Goal: Information Seeking & Learning: Learn about a topic

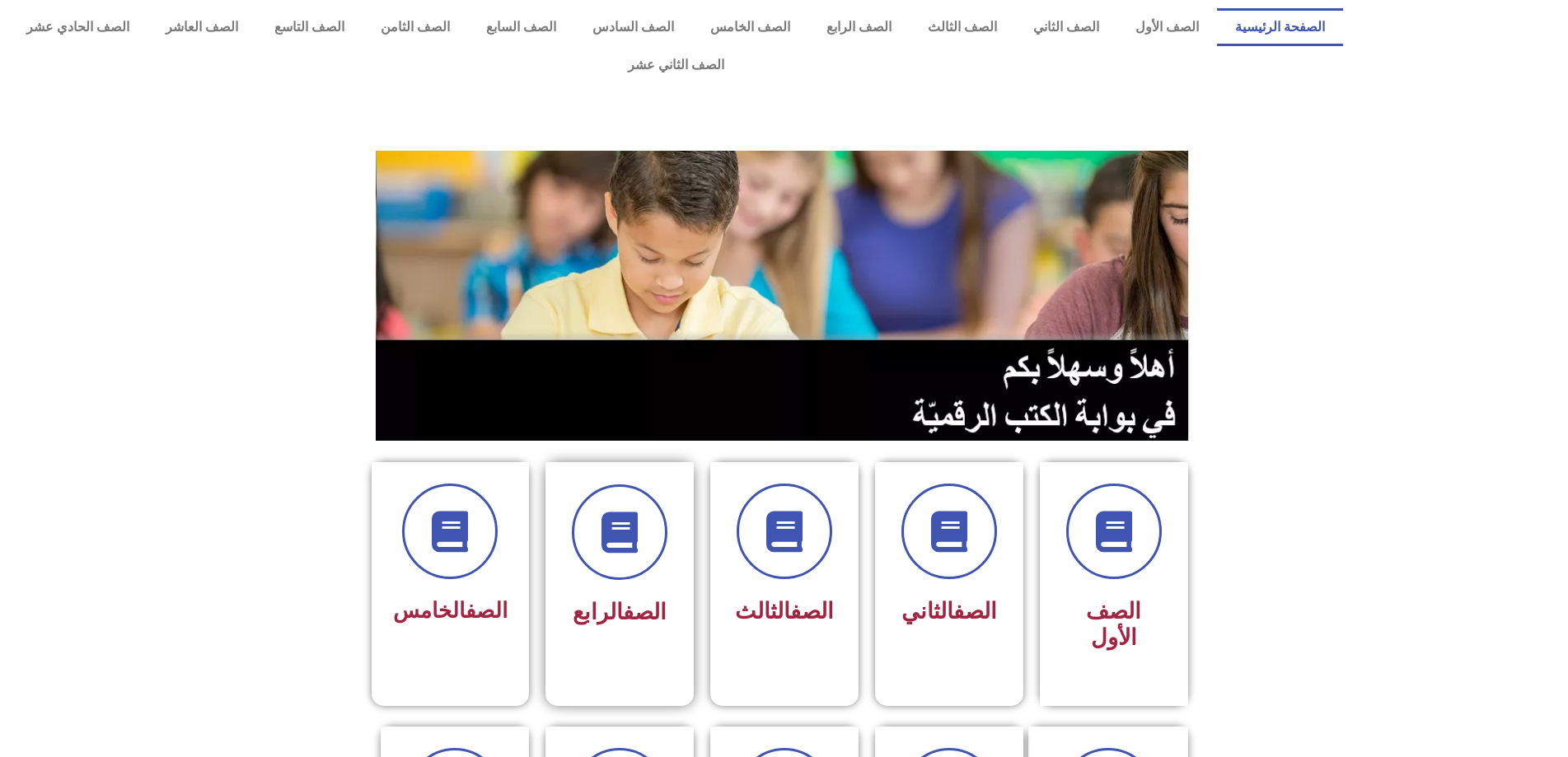
drag, startPoint x: 514, startPoint y: 519, endPoint x: 587, endPoint y: 549, distance: 78.9
click at [587, 549] on div "الصف الرابع" at bounding box center [619, 558] width 104 height 149
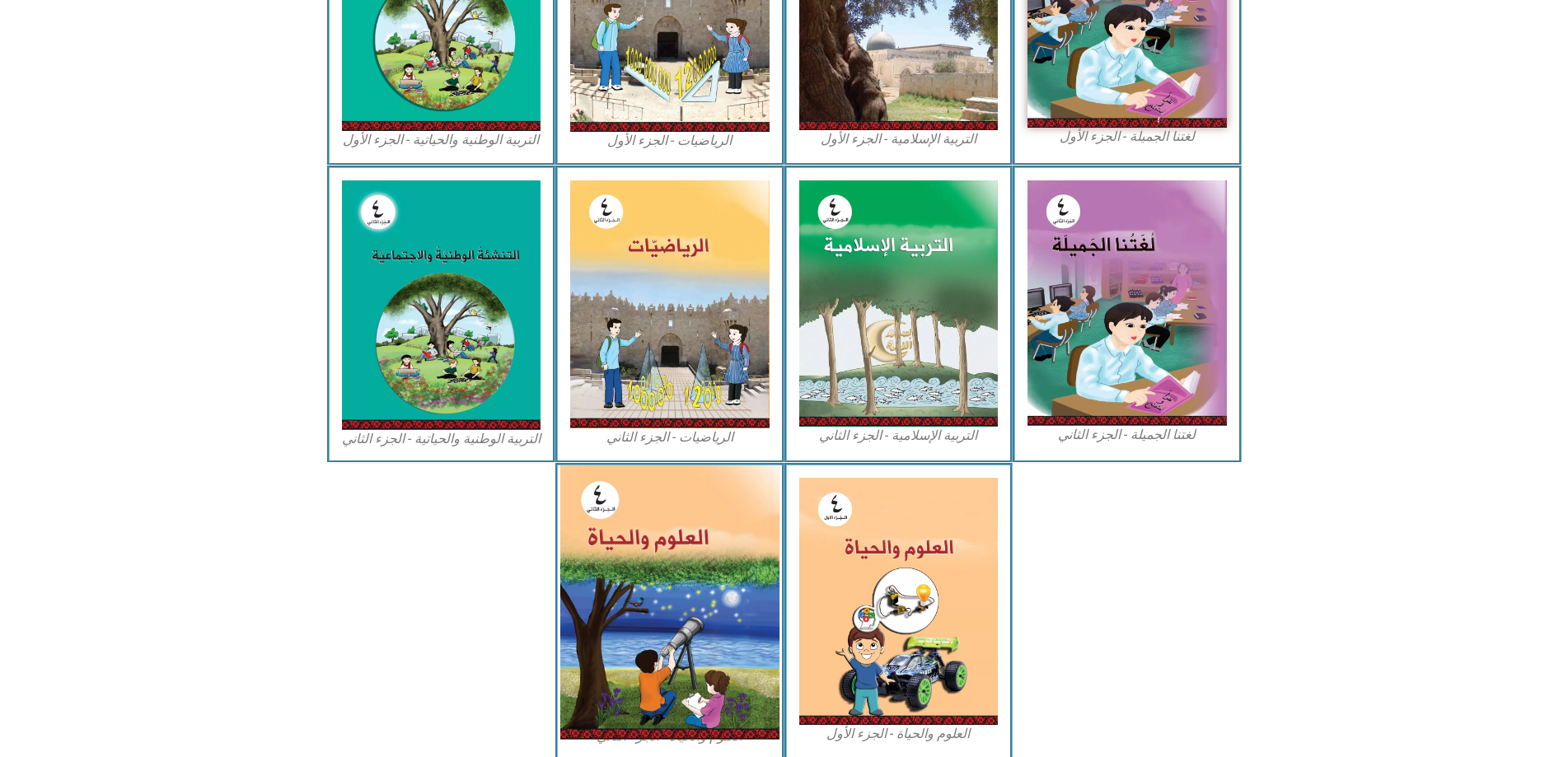
scroll to position [658, 0]
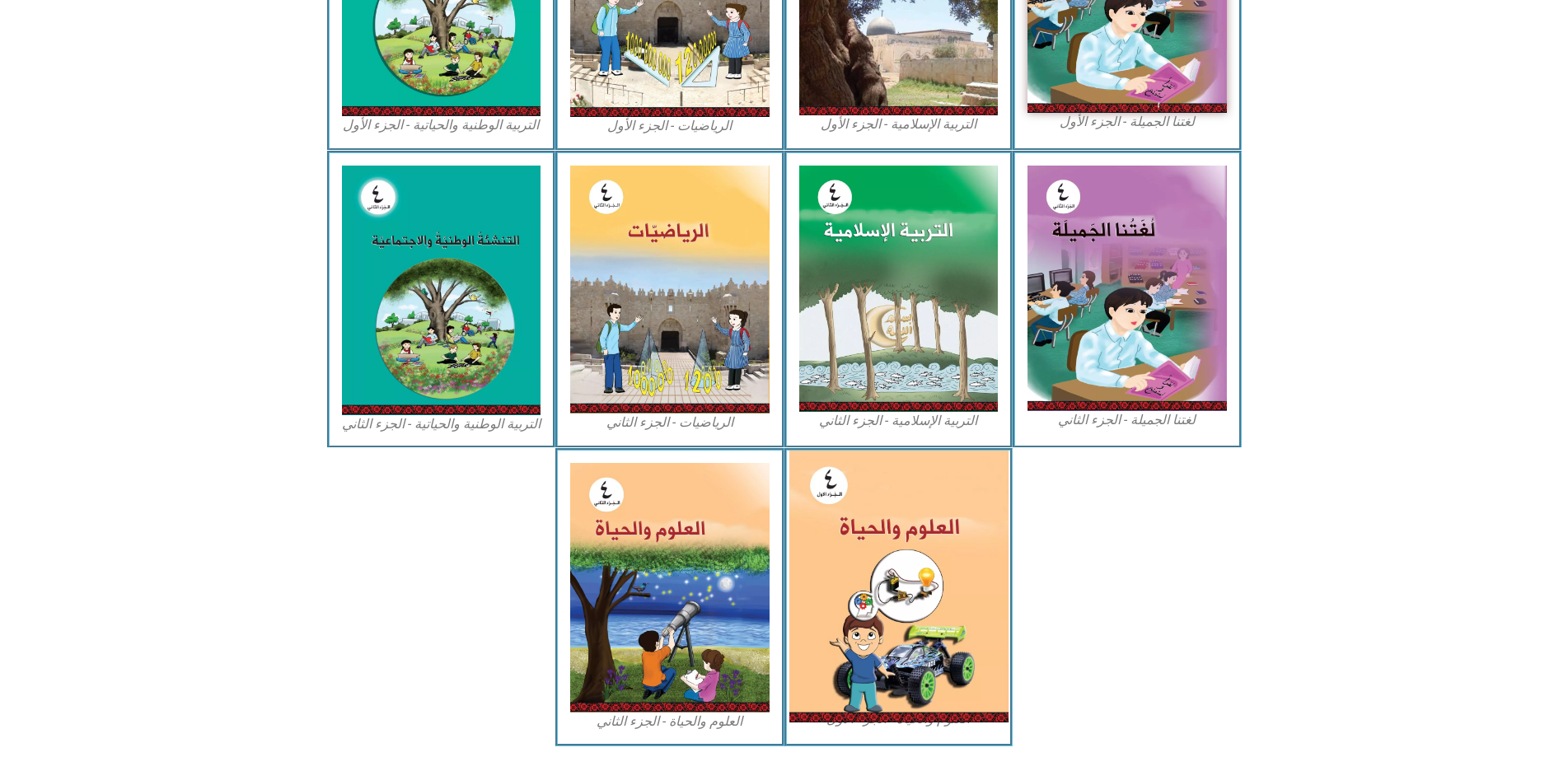
click at [865, 575] on img at bounding box center [898, 586] width 219 height 271
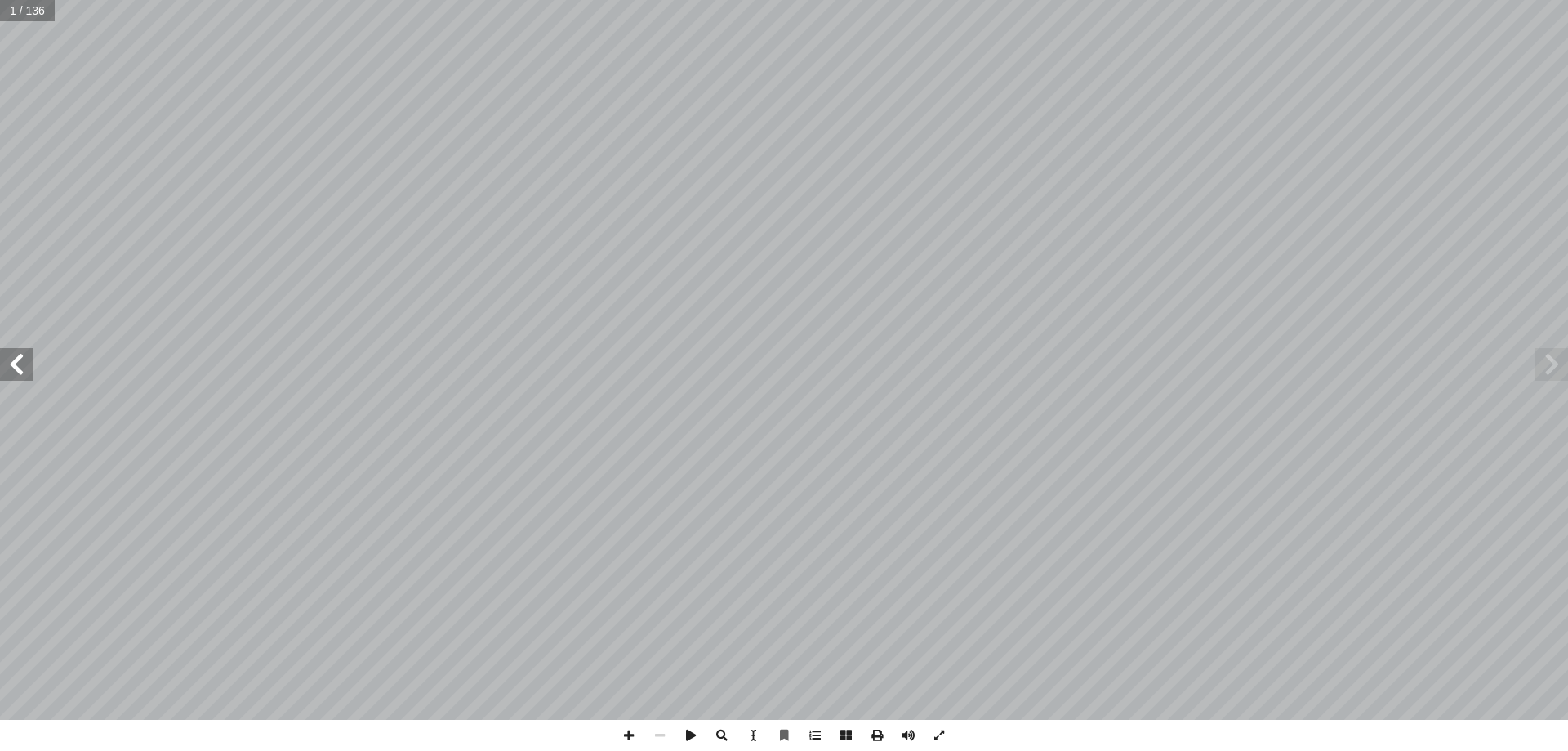
click at [21, 365] on span at bounding box center [16, 364] width 32 height 32
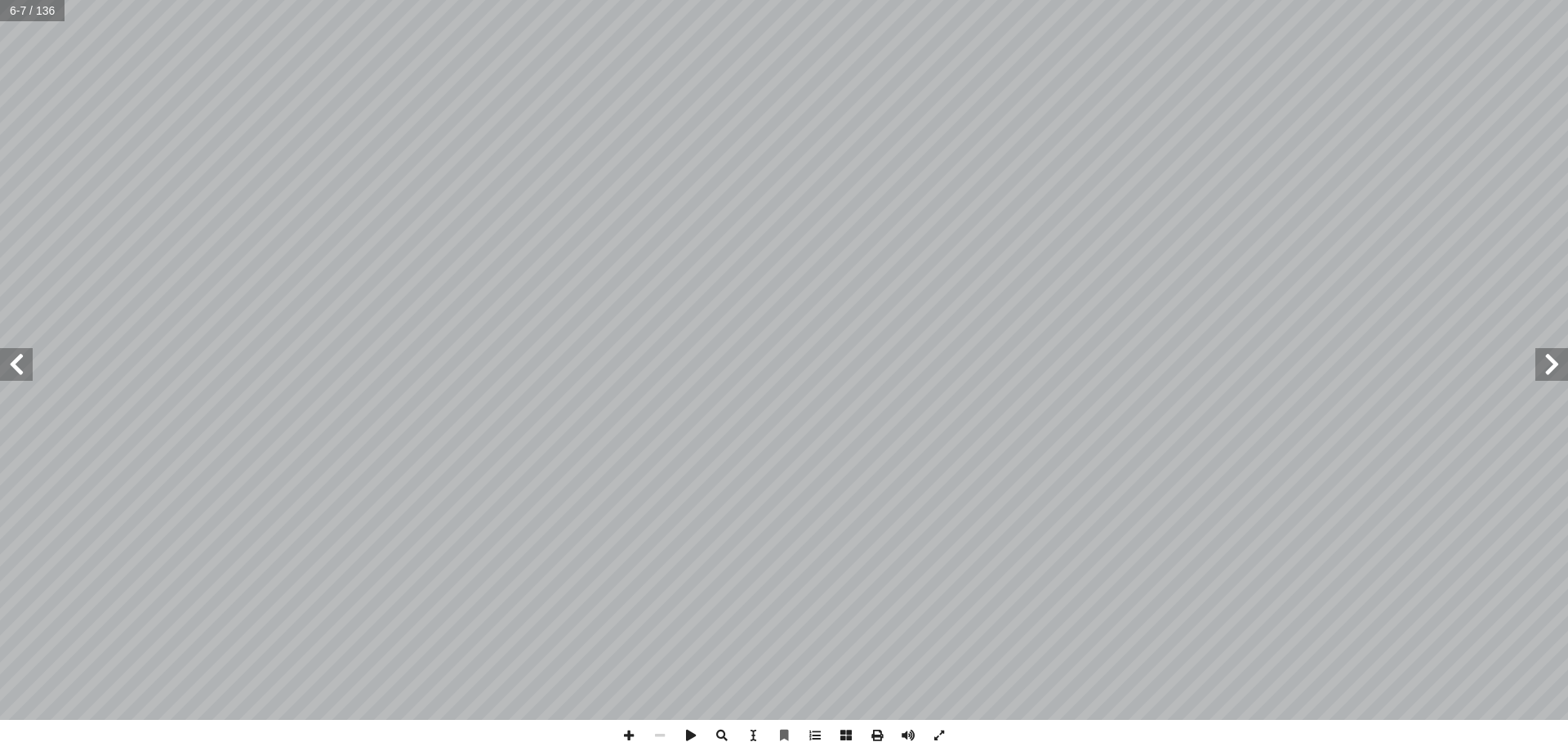
click at [23, 363] on span at bounding box center [16, 364] width 32 height 32
click at [19, 357] on span at bounding box center [16, 364] width 32 height 32
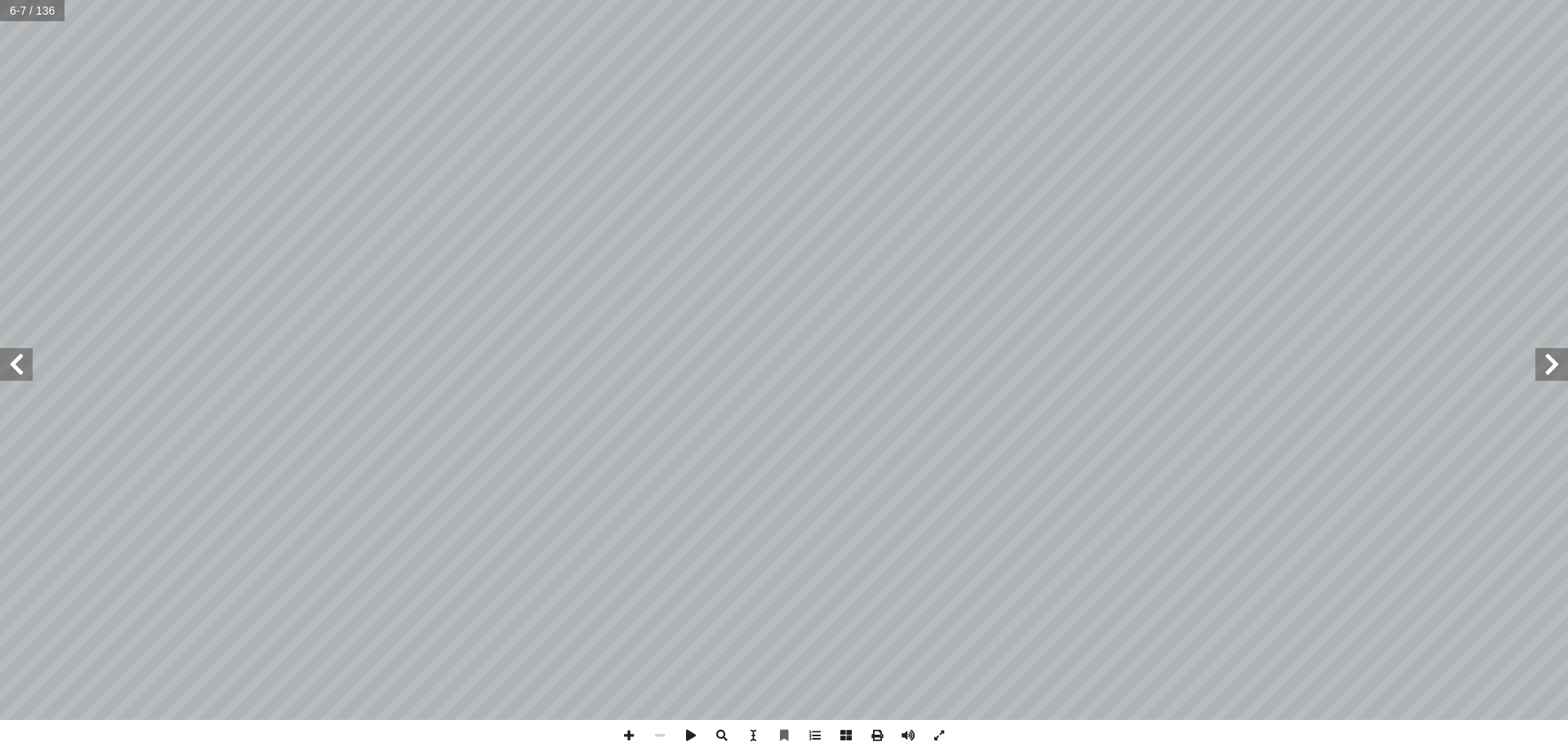
click at [19, 357] on span at bounding box center [16, 364] width 32 height 32
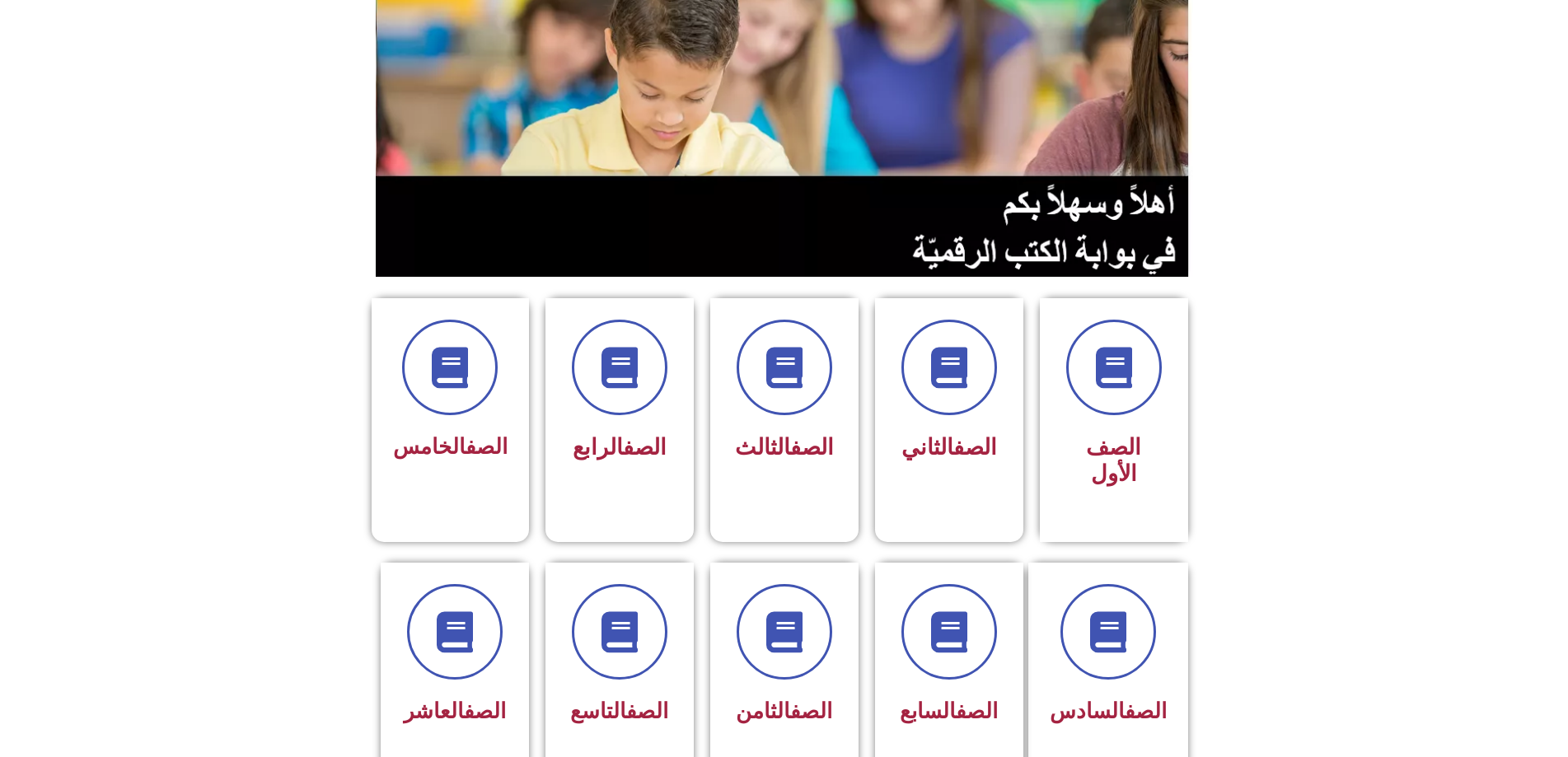
scroll to position [247, 0]
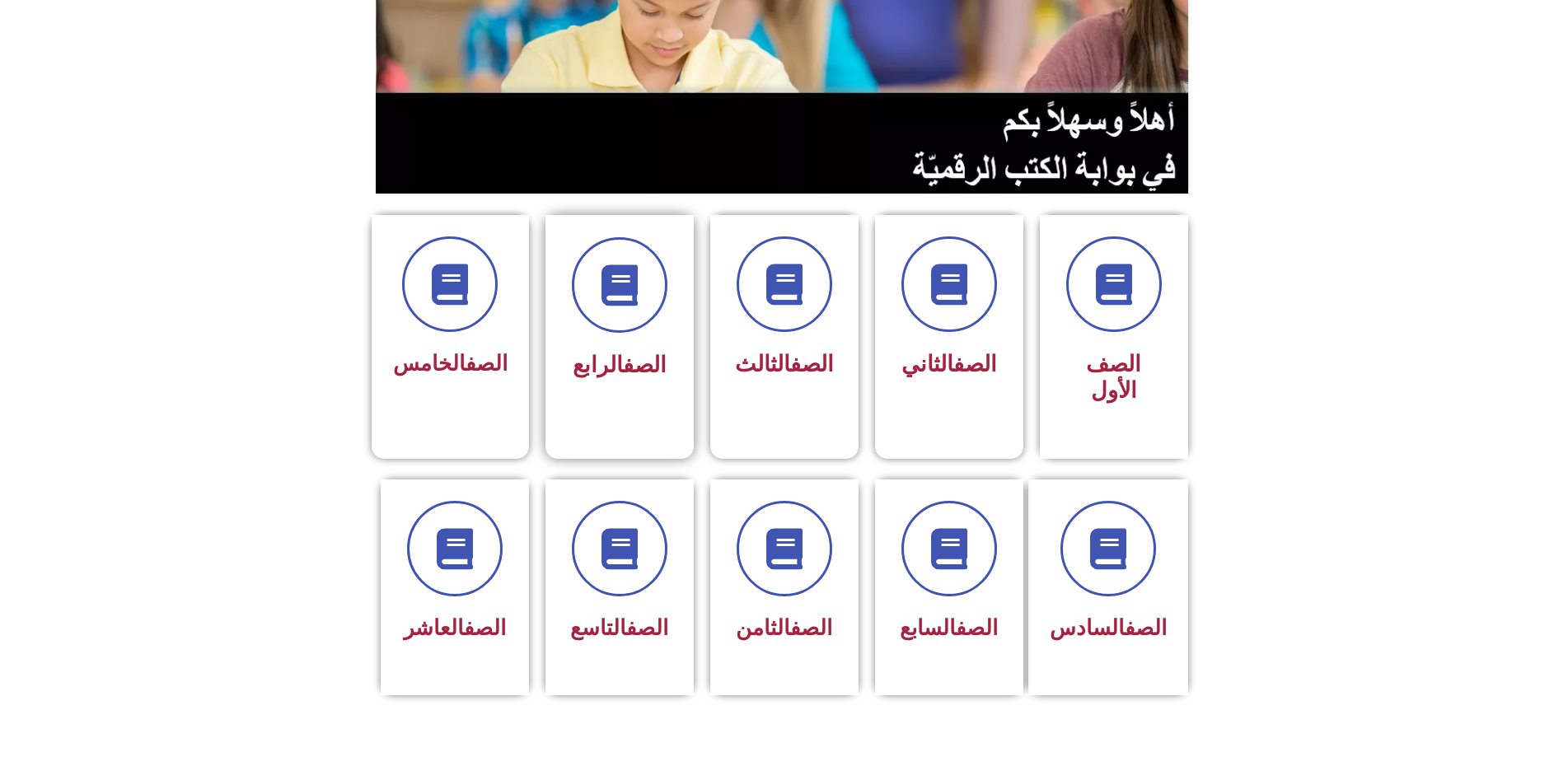
click at [599, 352] on span "الصف الرابع" at bounding box center [620, 364] width 94 height 26
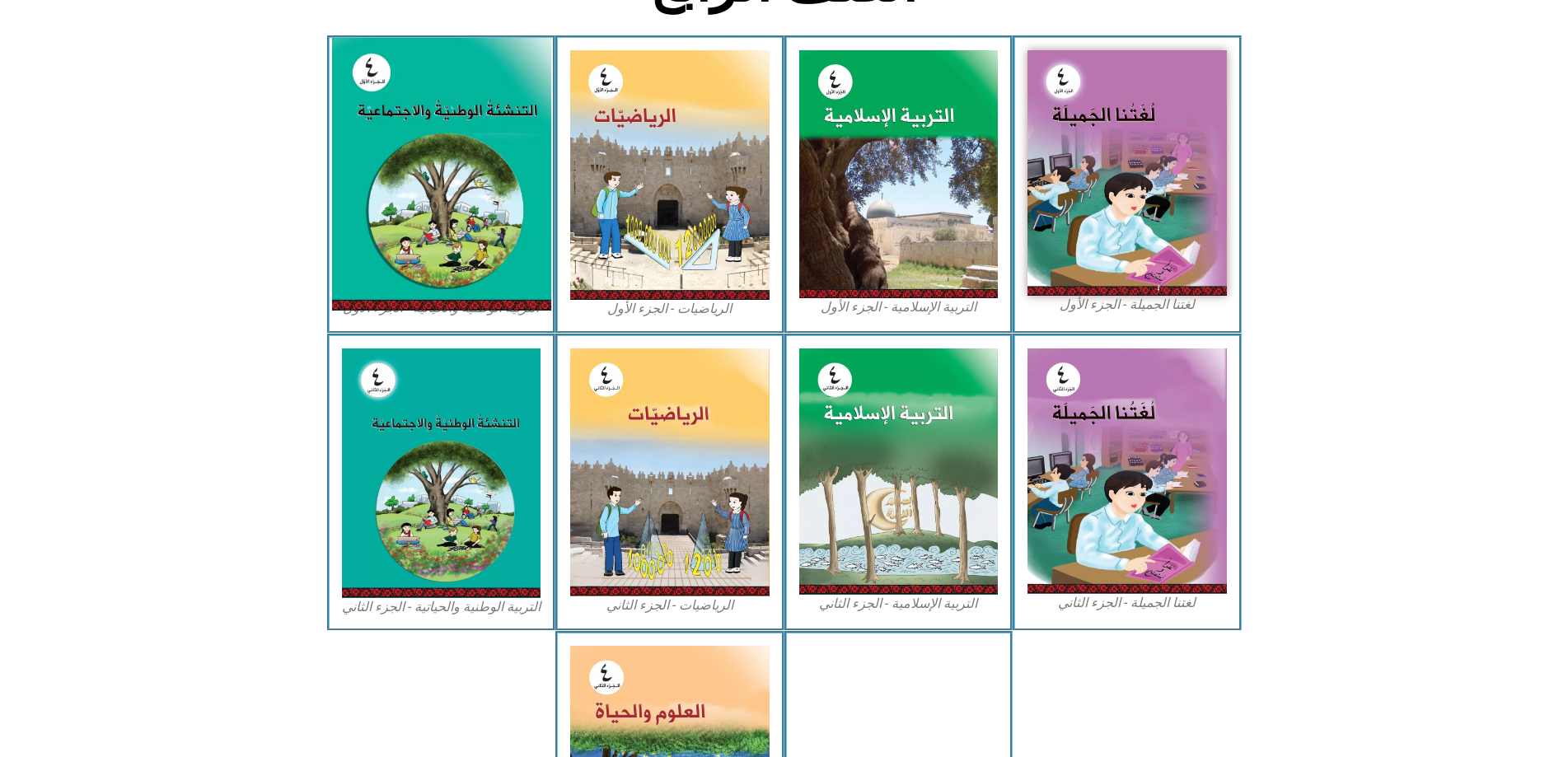
scroll to position [494, 0]
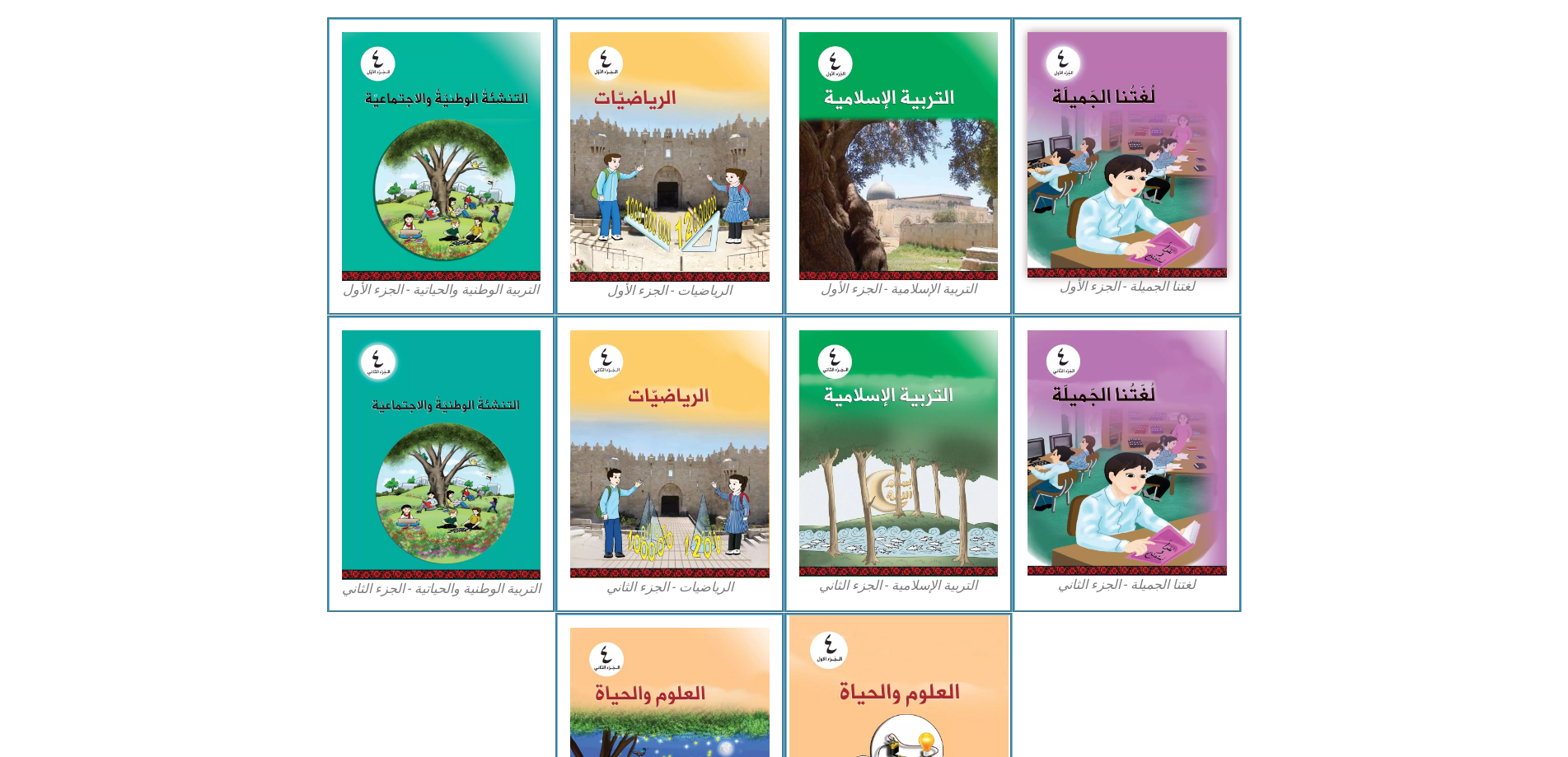
click at [825, 701] on img at bounding box center [898, 751] width 219 height 271
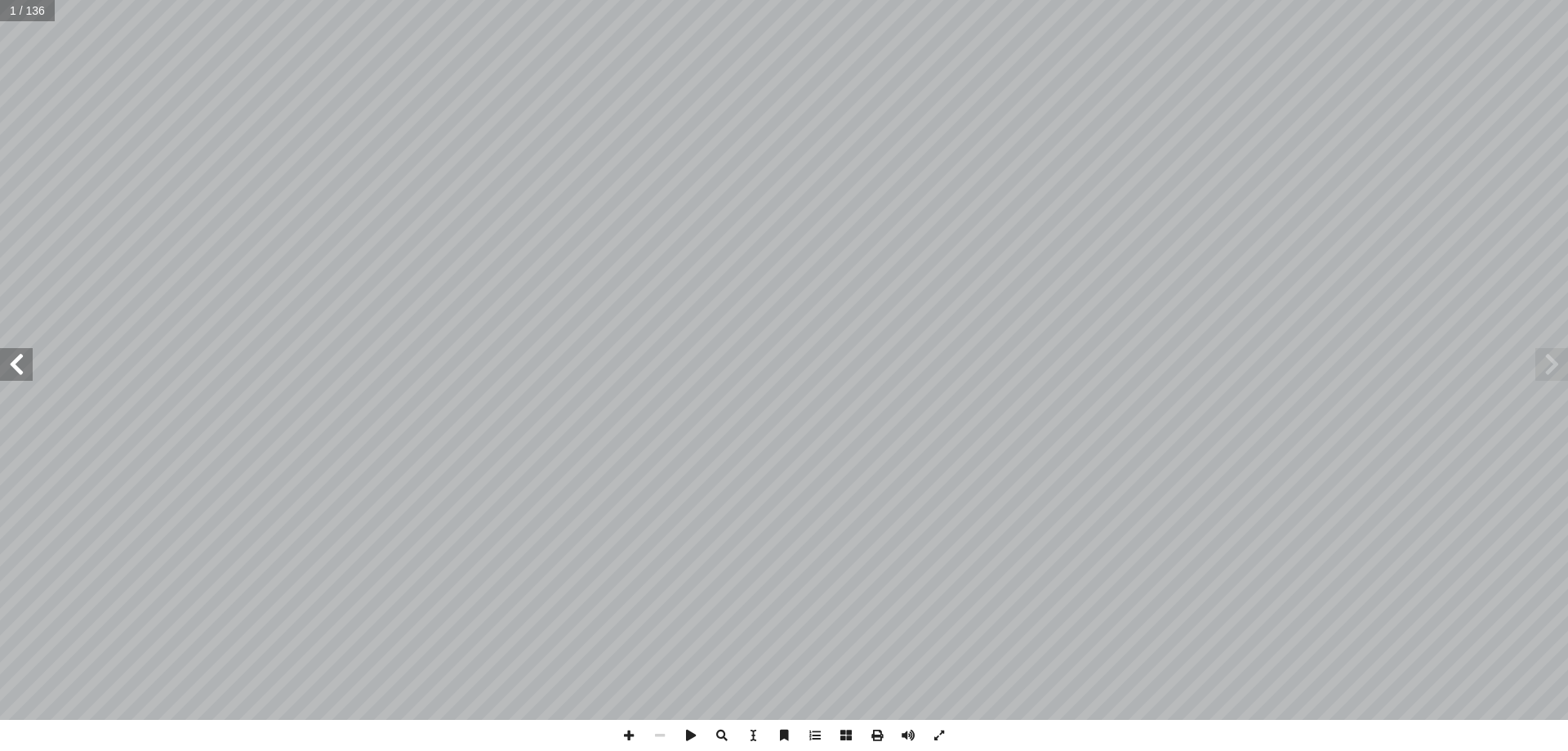
click at [17, 377] on span at bounding box center [16, 364] width 32 height 32
click at [21, 377] on span at bounding box center [16, 364] width 32 height 32
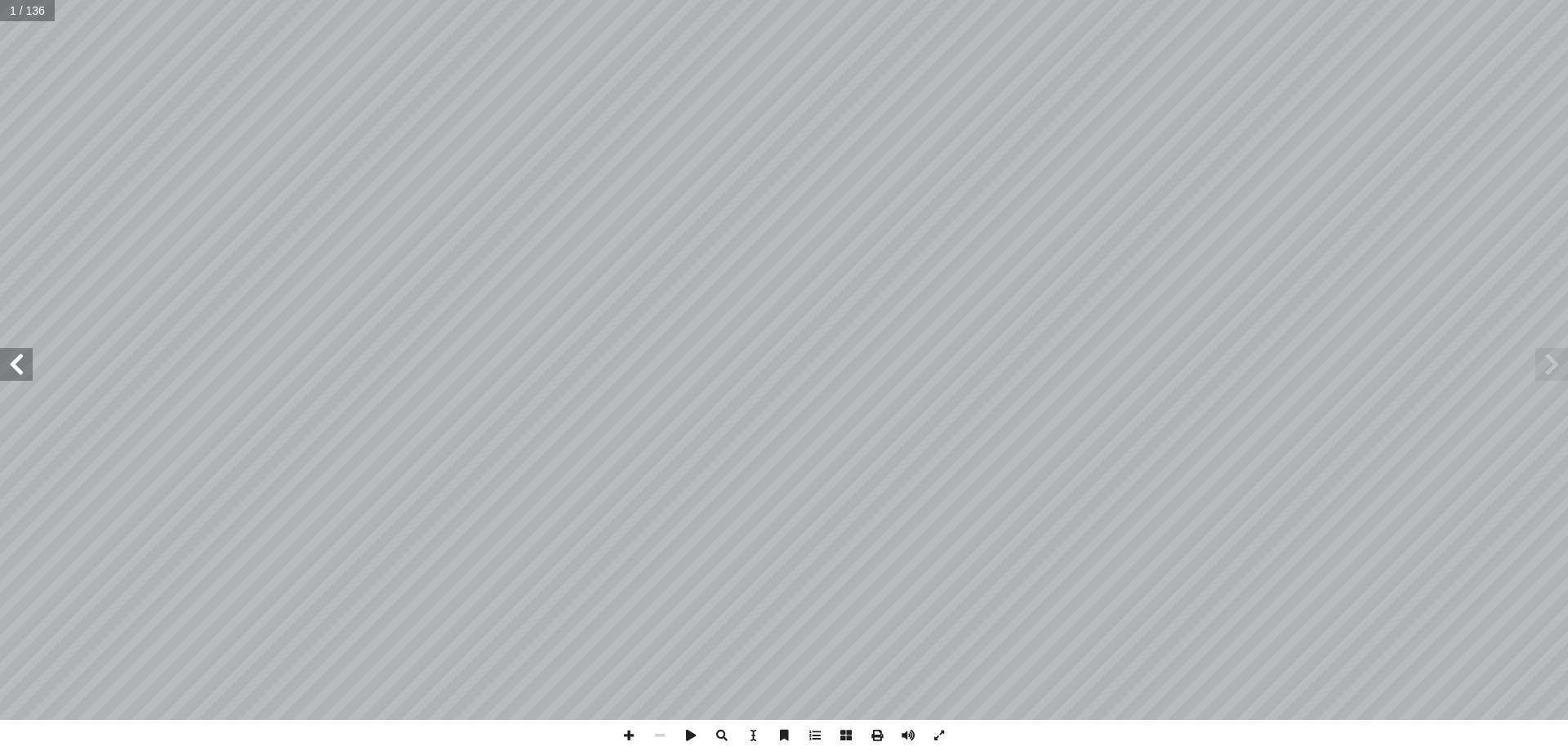
click at [21, 377] on span at bounding box center [16, 364] width 32 height 32
click at [31, 370] on span at bounding box center [16, 364] width 32 height 32
click at [31, 354] on span at bounding box center [16, 364] width 32 height 32
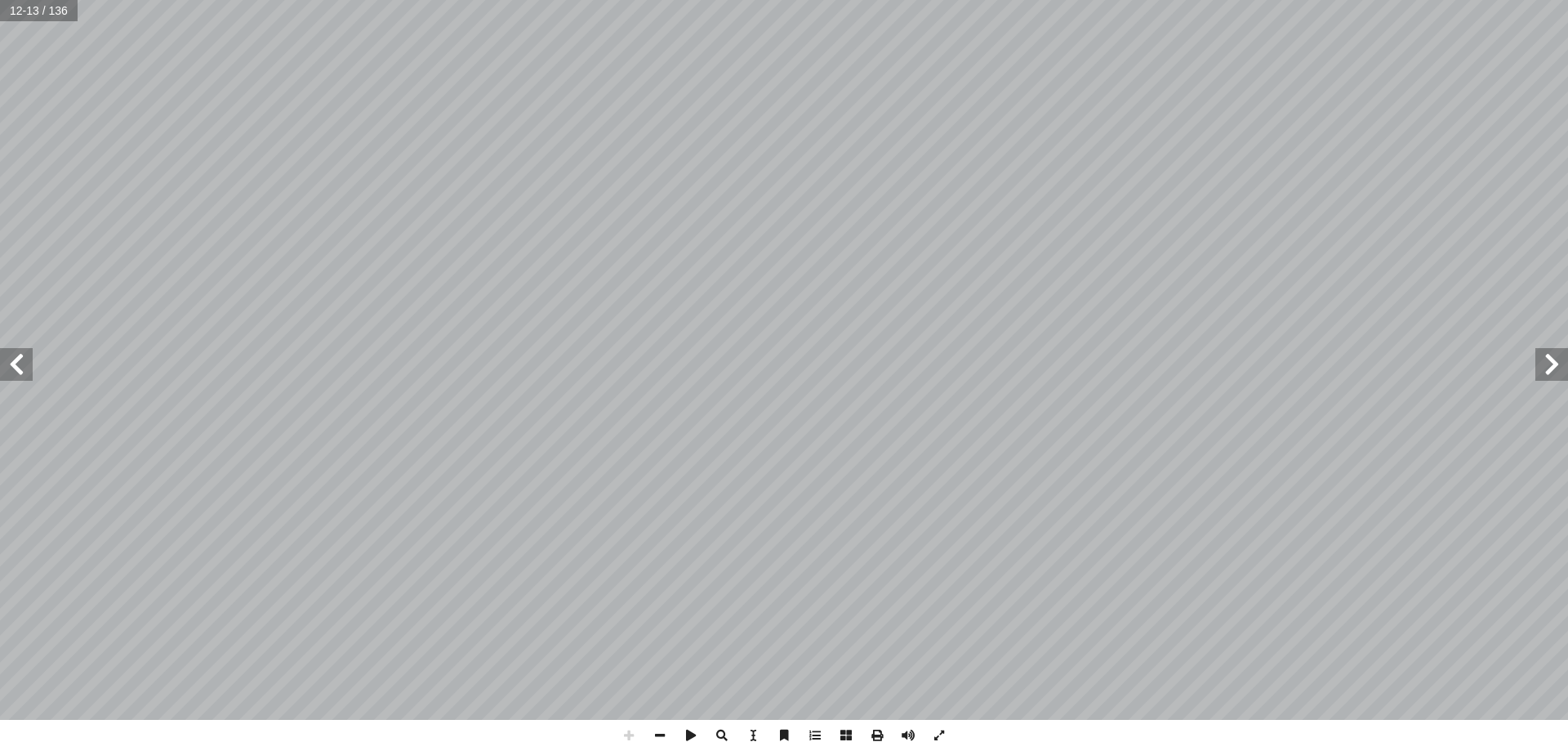
click at [31, 354] on span at bounding box center [16, 364] width 32 height 32
